Goal: Navigation & Orientation: Find specific page/section

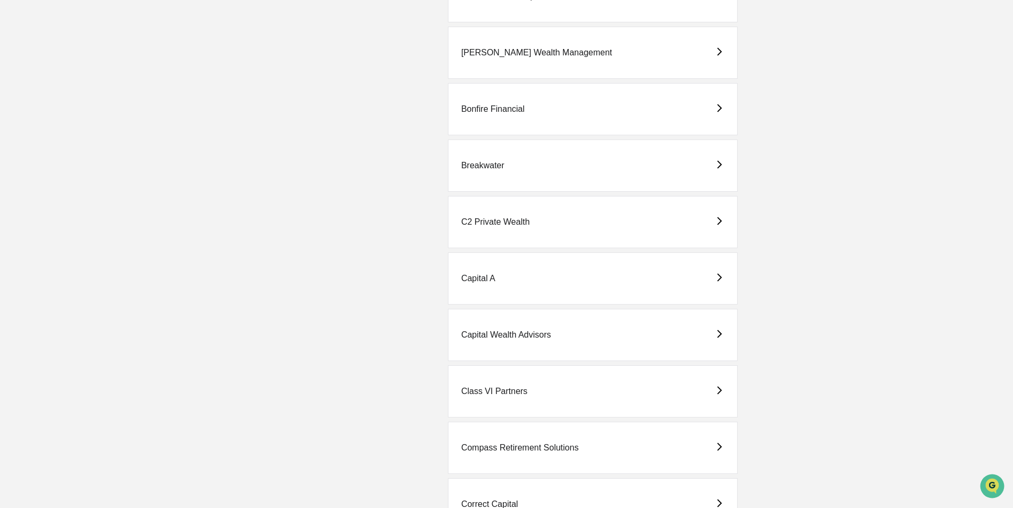
click at [494, 330] on div "Capital Wealth Advisors" at bounding box center [506, 335] width 90 height 10
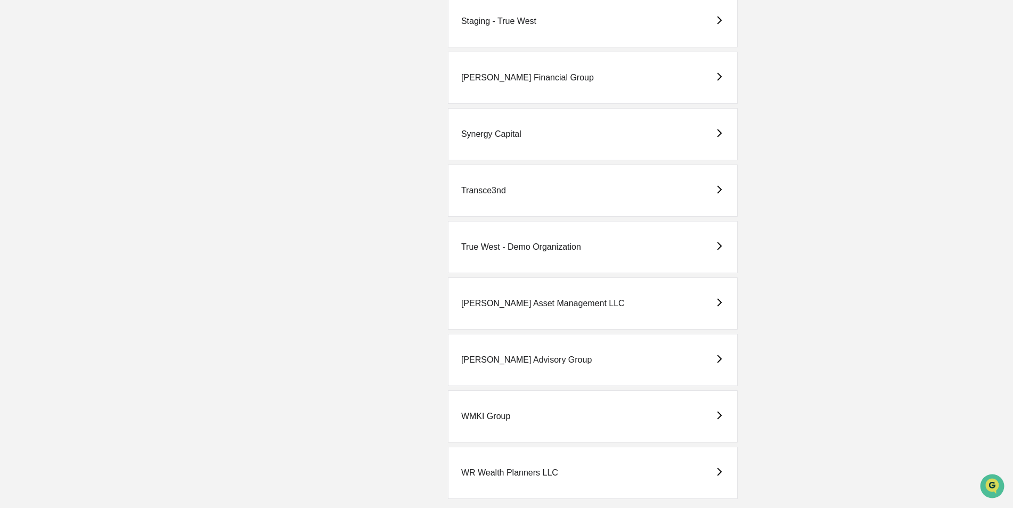
scroll to position [2447, 0]
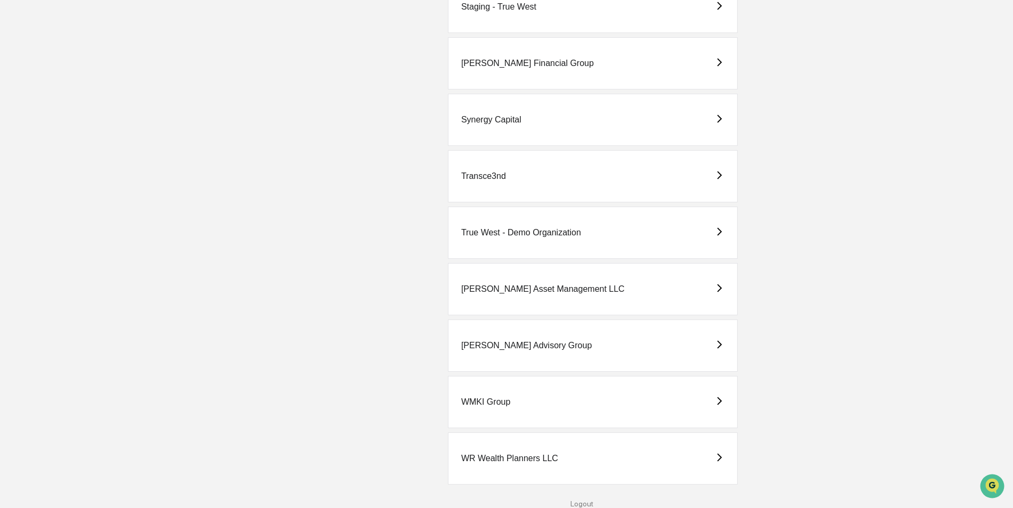
click at [539, 285] on div "[PERSON_NAME] Asset Management LLC" at bounding box center [542, 289] width 163 height 10
